Goal: Communication & Community: Answer question/provide support

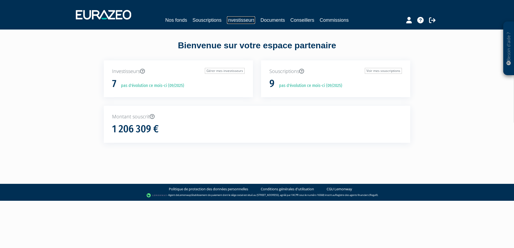
click at [247, 21] on link "Investisseurs" at bounding box center [241, 20] width 28 height 8
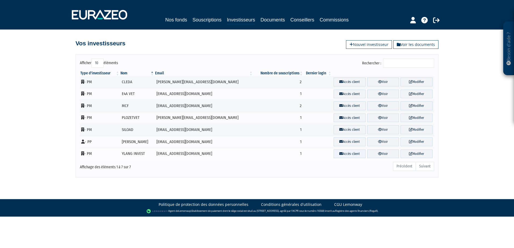
click at [339, 154] on icon at bounding box center [340, 153] width 3 height 3
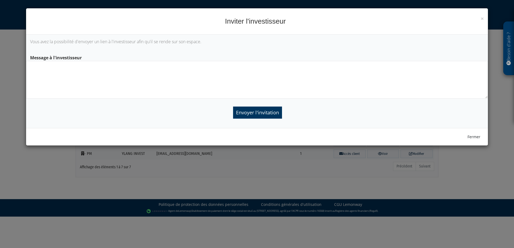
click at [249, 72] on textarea at bounding box center [257, 80] width 462 height 38
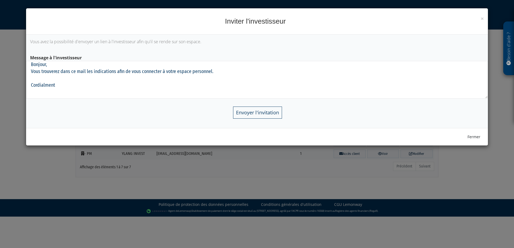
type textarea "Bonjour, Vous trouverez dans ce mail les indications afin de vous connecter à v…"
click at [257, 117] on input "Envoyer l'invitation" at bounding box center [257, 113] width 49 height 12
